Goal: Task Accomplishment & Management: Manage account settings

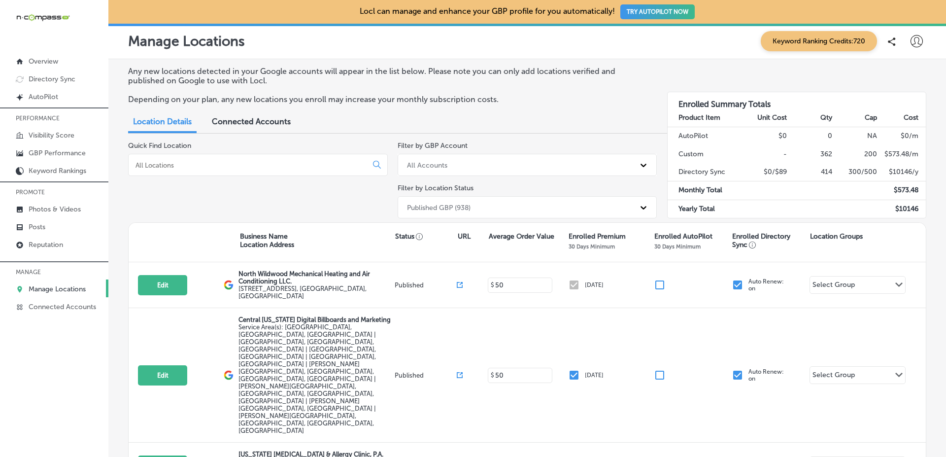
click at [246, 129] on div "Connected Accounts" at bounding box center [251, 122] width 94 height 21
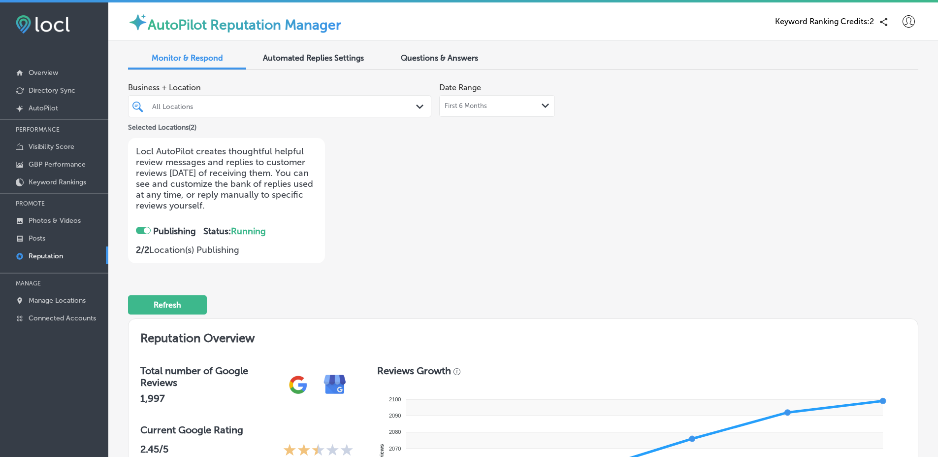
scroll to position [659, 0]
